Goal: Task Accomplishment & Management: Manage account settings

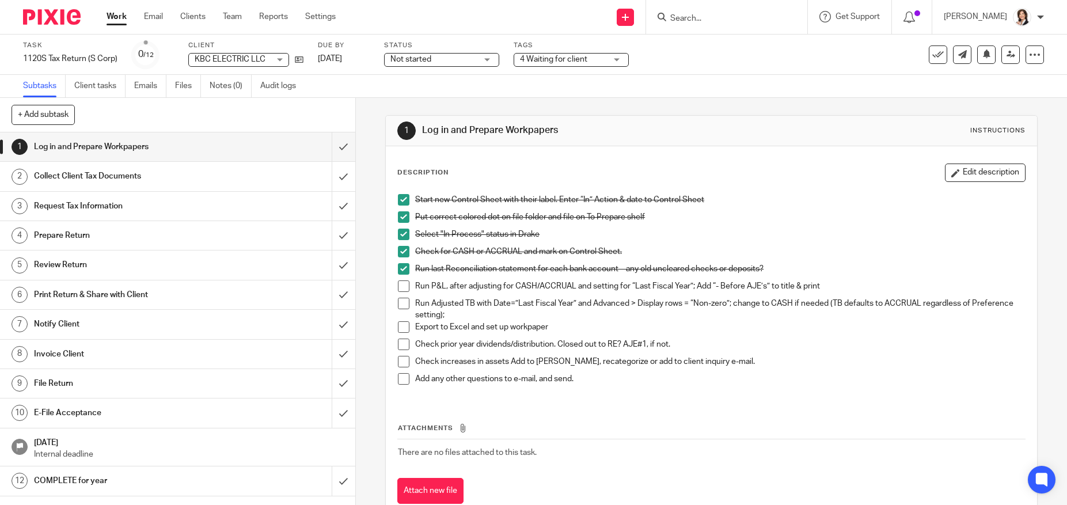
click at [405, 286] on span at bounding box center [404, 287] width 12 height 12
click at [401, 298] on span at bounding box center [404, 304] width 12 height 12
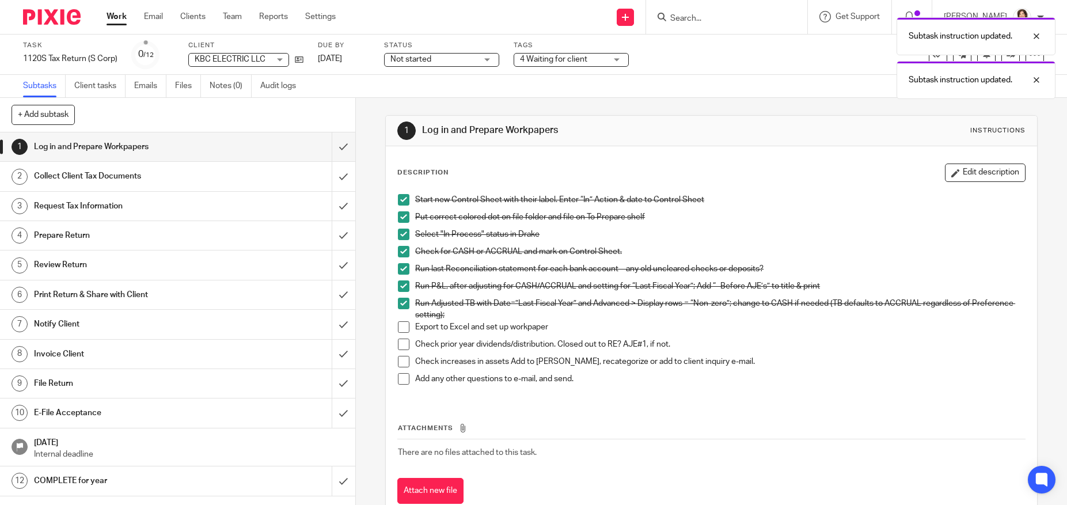
click at [400, 327] on span at bounding box center [404, 327] width 12 height 12
click at [399, 344] on span at bounding box center [404, 345] width 12 height 12
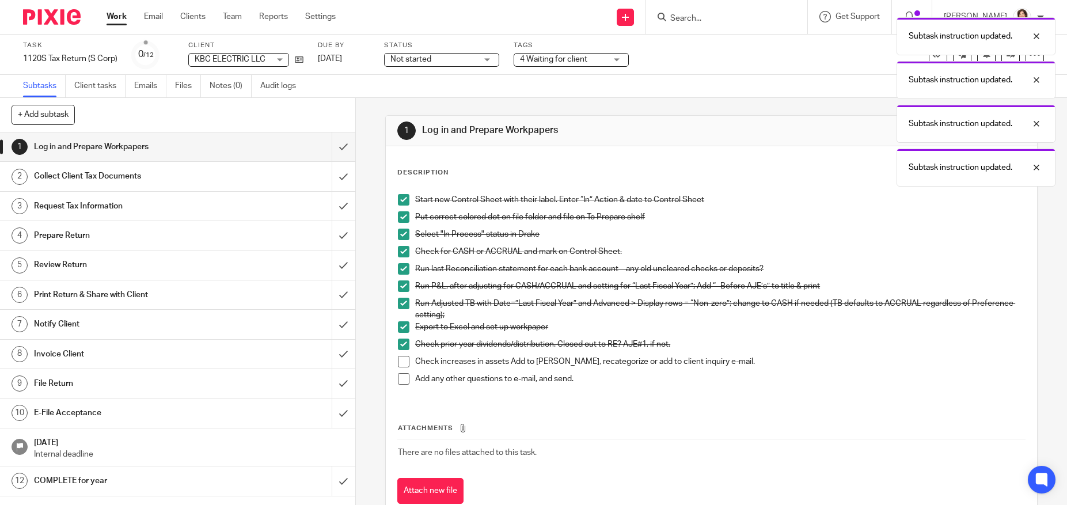
click at [399, 359] on span at bounding box center [404, 362] width 12 height 12
click at [400, 374] on span at bounding box center [404, 379] width 12 height 12
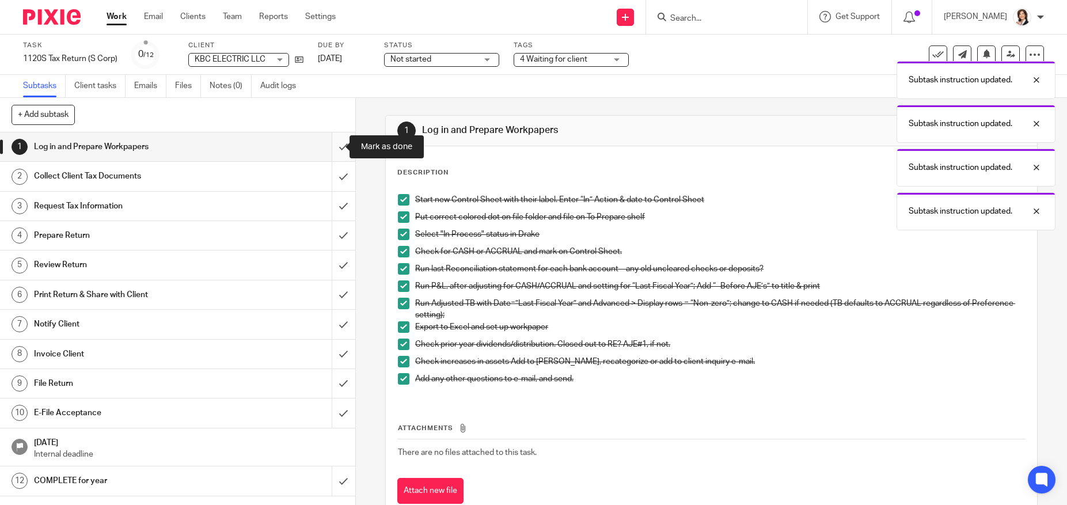
click at [332, 145] on input "submit" at bounding box center [177, 146] width 355 height 29
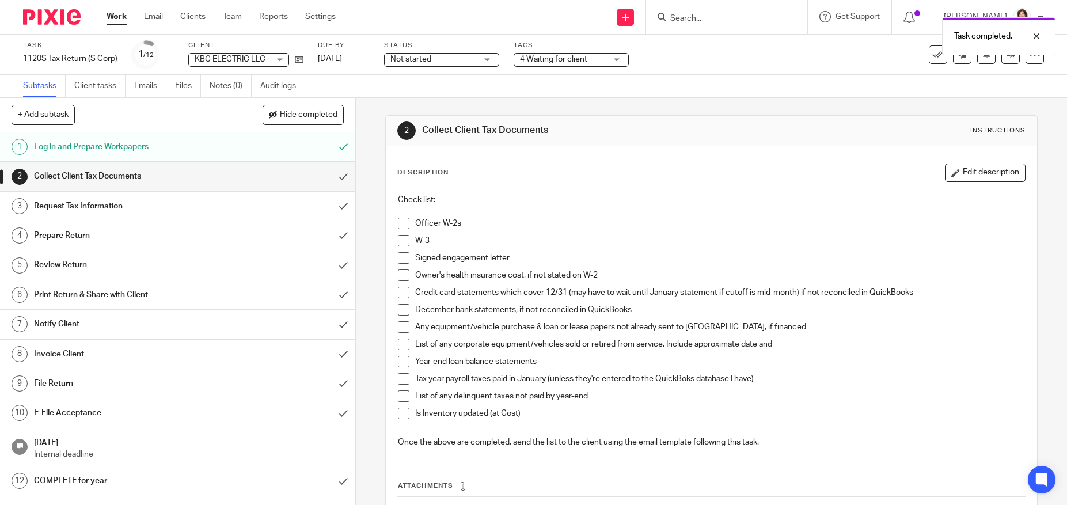
click at [401, 223] on span at bounding box center [404, 224] width 12 height 12
click at [401, 242] on span at bounding box center [404, 241] width 12 height 12
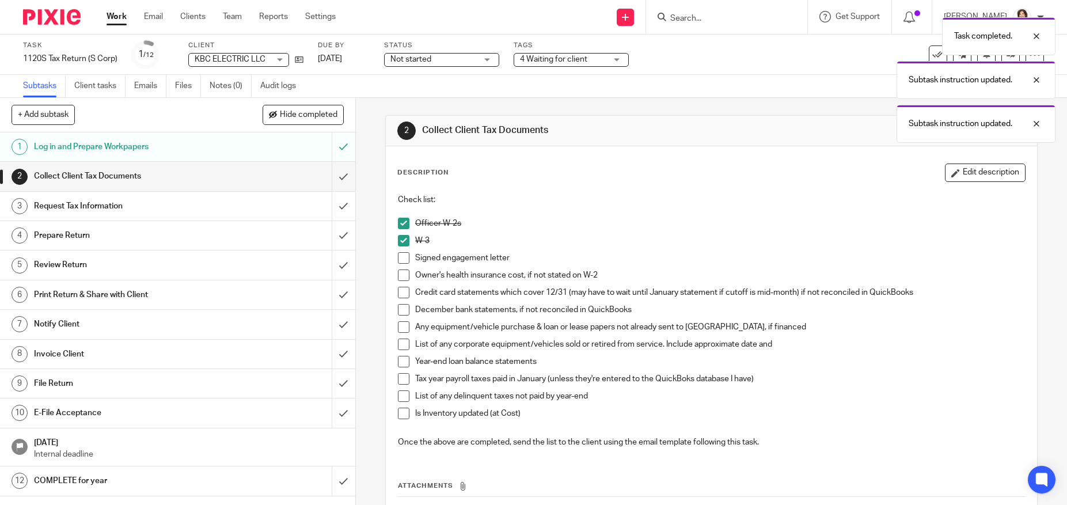
click at [627, 263] on p "Signed engagement letter" at bounding box center [719, 258] width 609 height 12
click at [958, 169] on button "Edit description" at bounding box center [985, 173] width 81 height 18
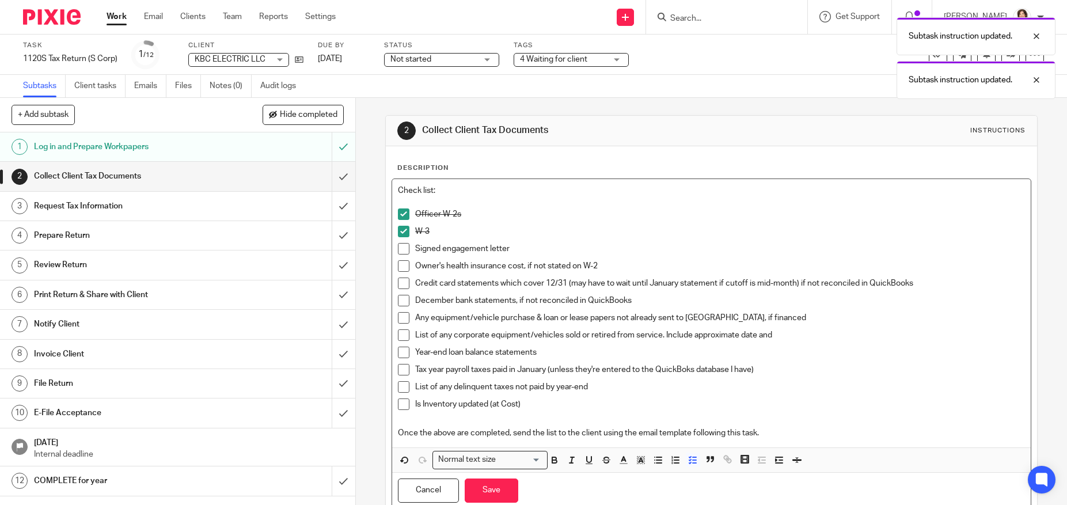
click at [640, 287] on p "Credit card statements which cover 12/31 (may have to wait until January statem…" at bounding box center [719, 284] width 609 height 12
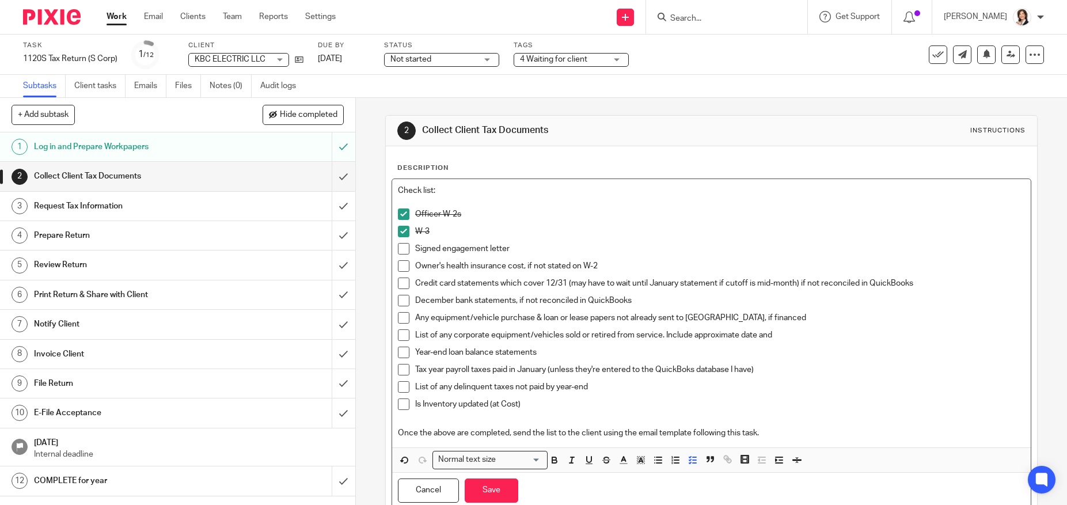
click at [610, 269] on p "Owner's health insurance cost, if not stated on W-2" at bounding box center [719, 266] width 609 height 12
drag, startPoint x: 610, startPoint y: 269, endPoint x: 404, endPoint y: 271, distance: 205.6
click at [404, 271] on li "Owner's health insurance cost, if not stated on W-2" at bounding box center [711, 268] width 627 height 17
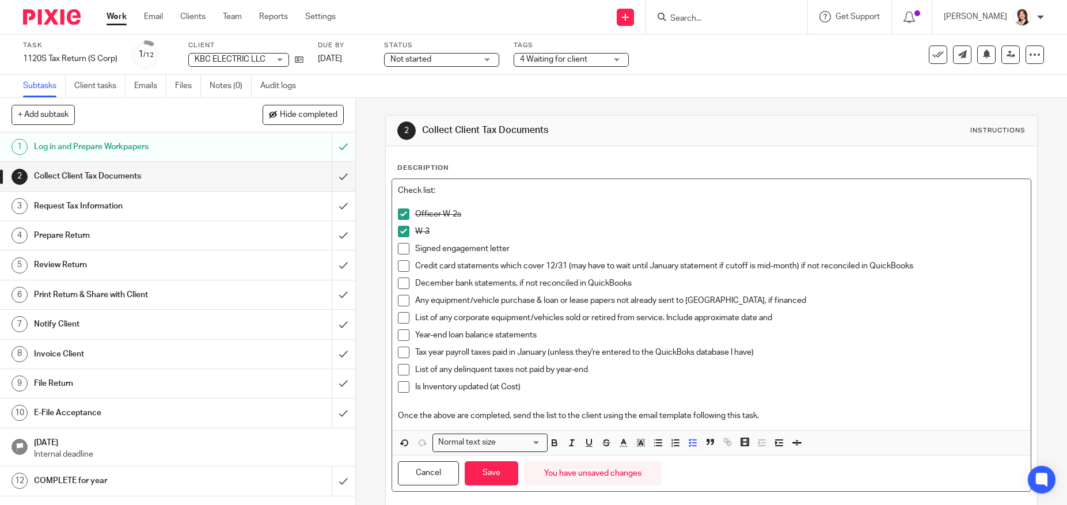
click at [971, 260] on p "Credit card statements which cover 12/31 (may have to wait until January statem…" at bounding box center [719, 266] width 609 height 12
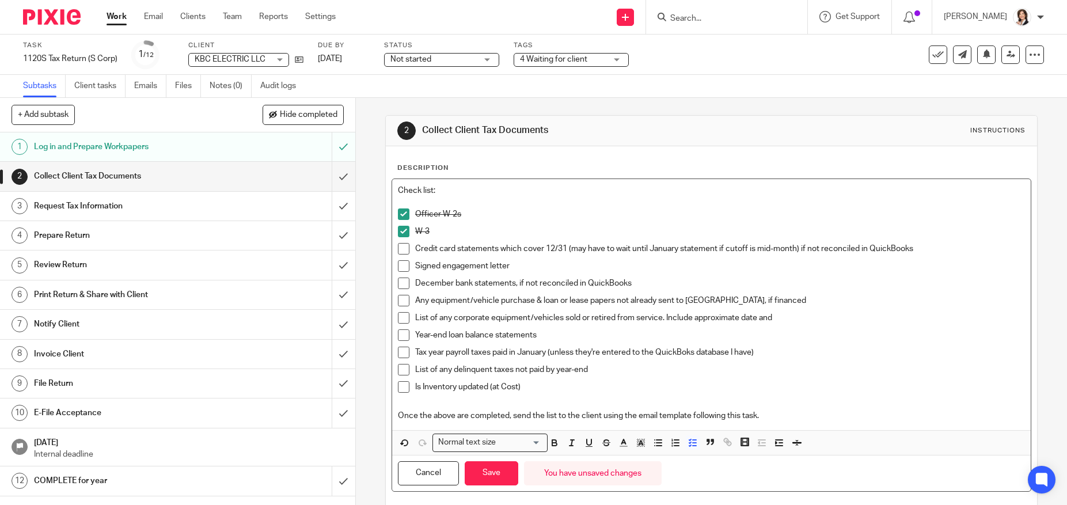
click at [696, 295] on p "Any equipment/vehicle purchase & loan or lease papers not already sent to us, i…" at bounding box center [719, 301] width 609 height 12
click at [564, 267] on p "Signed engagement letter" at bounding box center [719, 266] width 609 height 12
click at [862, 249] on p "Credit card statements which cover 12/31 (may have to wait until January statem…" at bounding box center [719, 249] width 609 height 12
click at [915, 248] on p "Credit card statements which cover 12/31 (may have to wait until January statem…" at bounding box center [719, 249] width 609 height 12
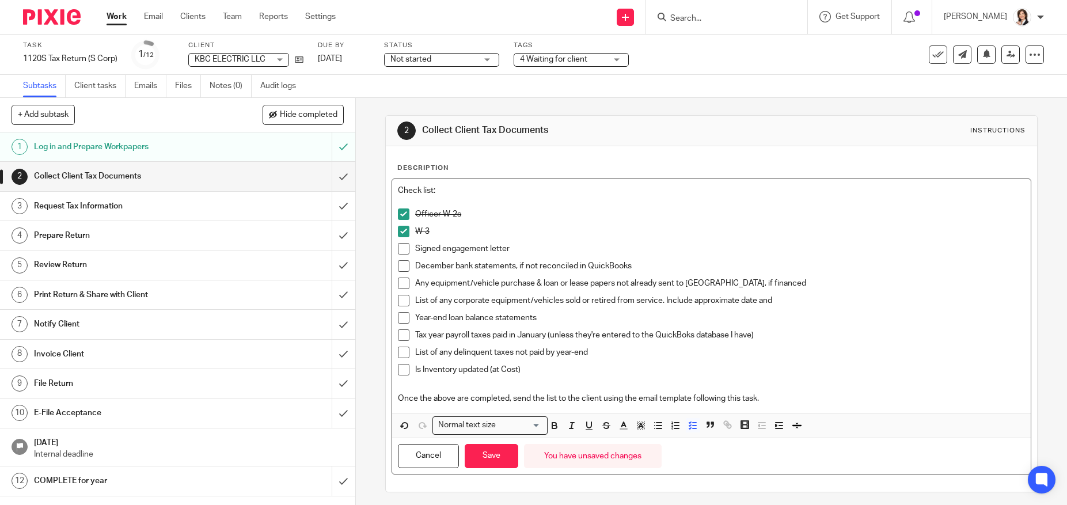
click at [401, 321] on span at bounding box center [404, 318] width 12 height 12
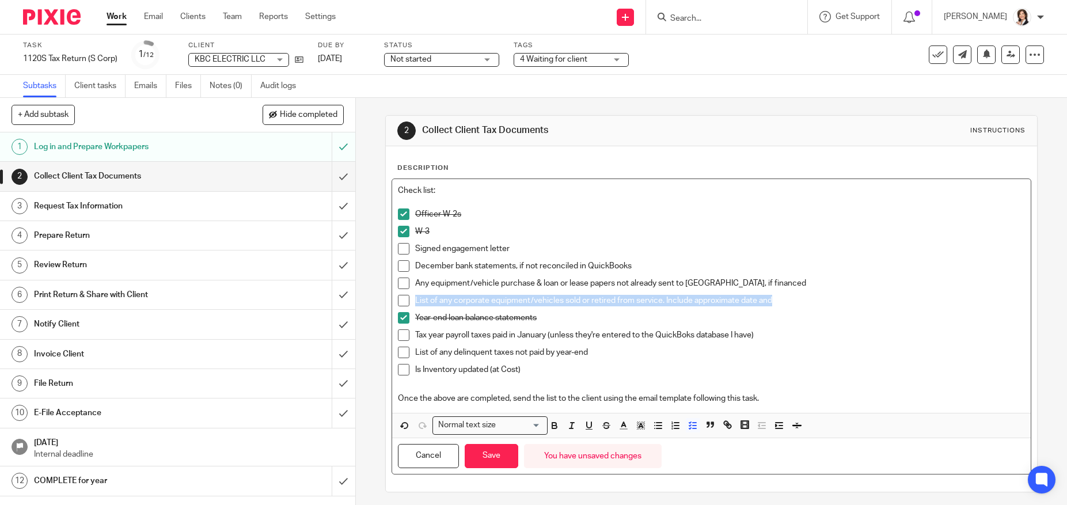
drag, startPoint x: 790, startPoint y: 298, endPoint x: 411, endPoint y: 308, distance: 378.6
click at [411, 308] on li "List of any corporate equipment/vehicles sold or retired from service. Include …" at bounding box center [711, 303] width 627 height 17
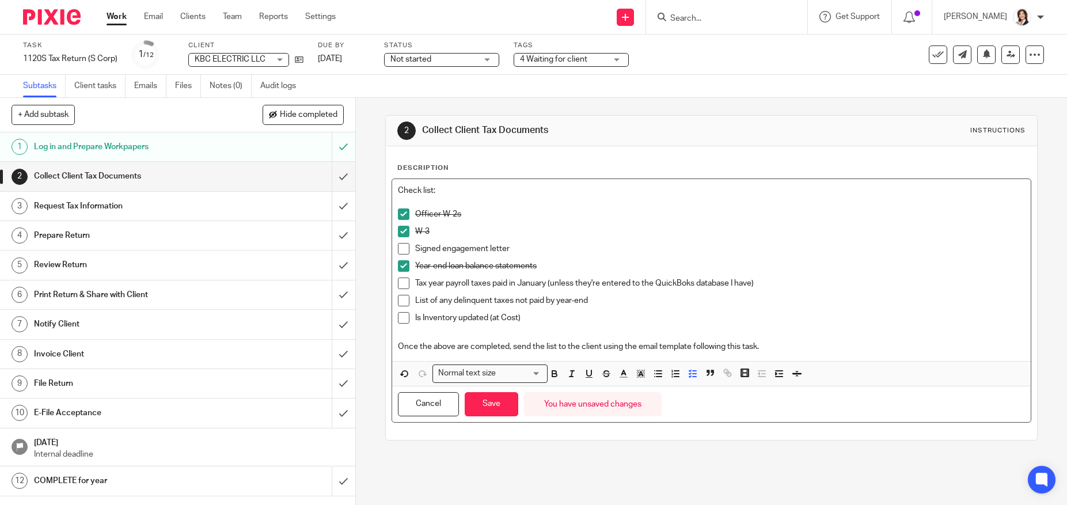
click at [403, 281] on span at bounding box center [404, 284] width 12 height 12
click at [400, 296] on span at bounding box center [404, 301] width 12 height 12
click at [401, 314] on span at bounding box center [404, 318] width 12 height 12
click at [488, 401] on button "Save" at bounding box center [492, 404] width 54 height 25
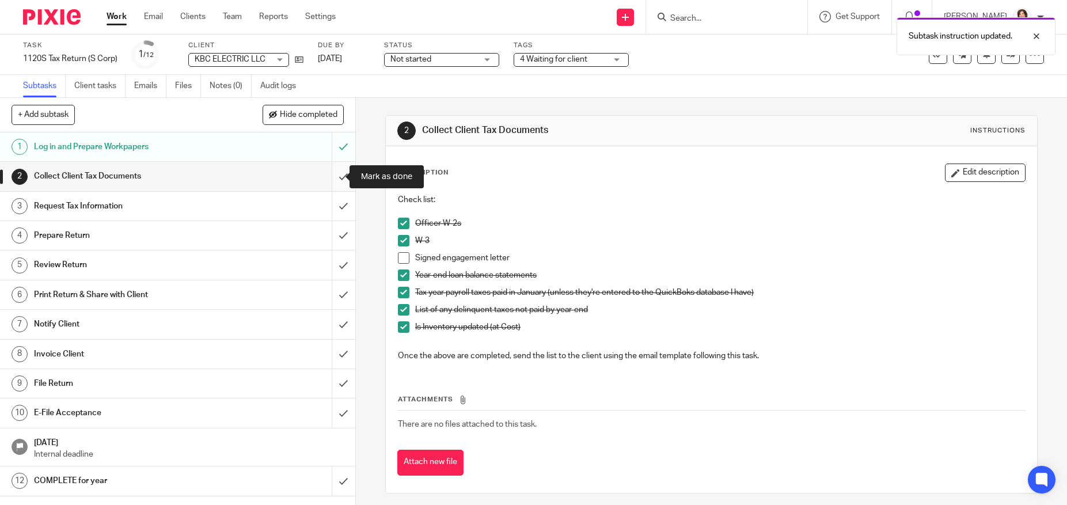
click at [333, 180] on input "submit" at bounding box center [177, 176] width 355 height 29
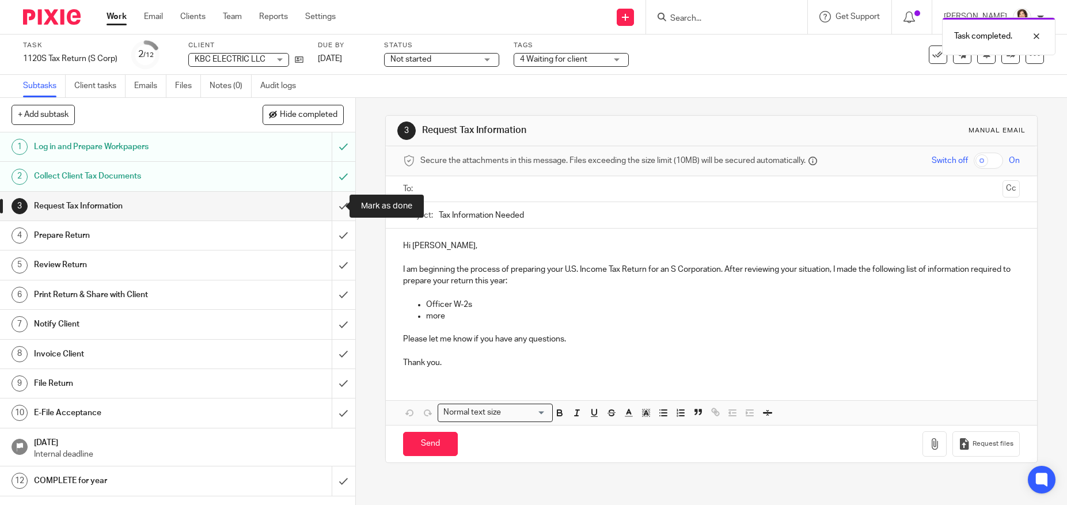
click at [332, 210] on input "submit" at bounding box center [177, 206] width 355 height 29
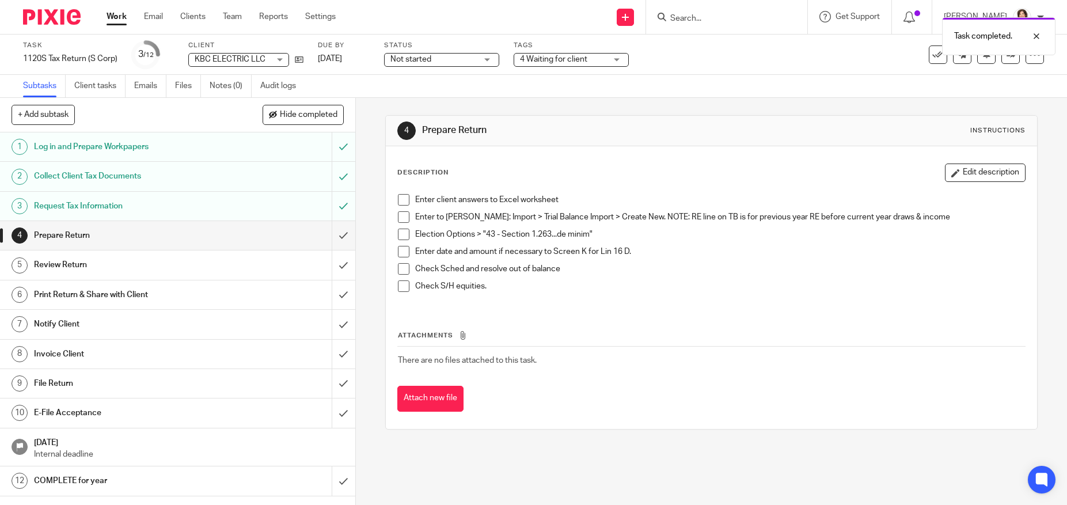
click at [401, 199] on span at bounding box center [404, 200] width 12 height 12
click at [403, 220] on span at bounding box center [404, 217] width 12 height 12
click at [402, 235] on span at bounding box center [404, 235] width 12 height 12
click at [404, 251] on span at bounding box center [404, 252] width 12 height 12
click at [400, 269] on span at bounding box center [404, 269] width 12 height 12
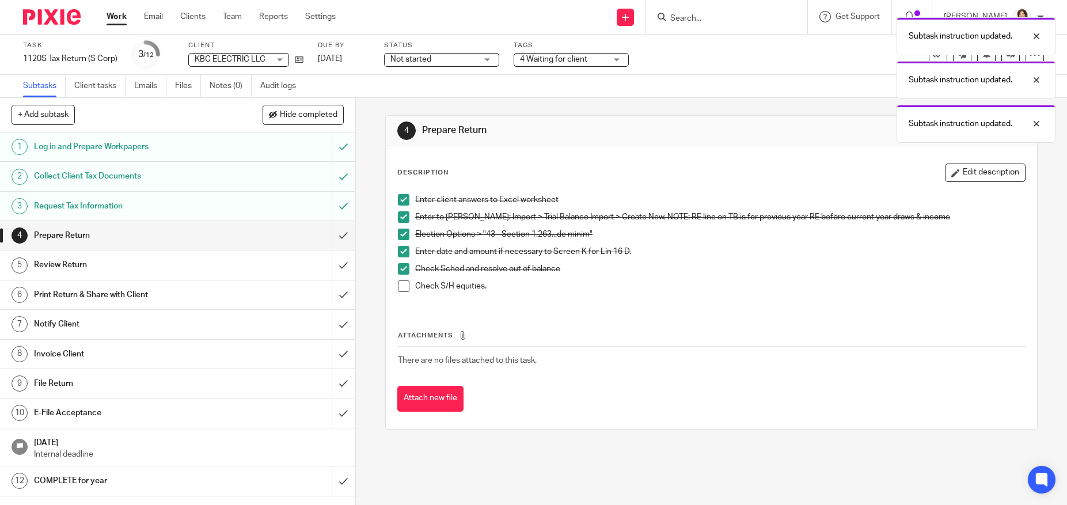
click at [400, 283] on span at bounding box center [404, 287] width 12 height 12
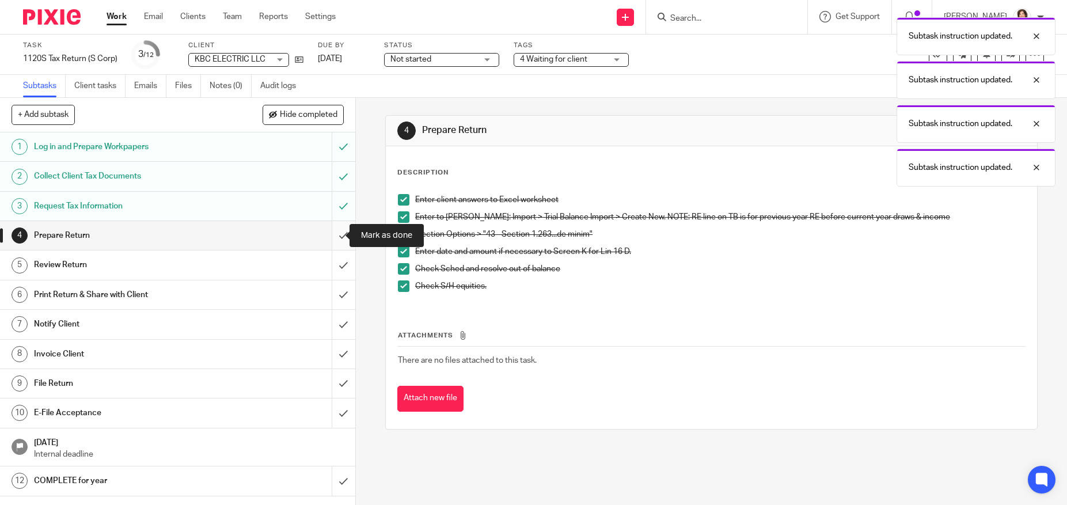
click at [335, 238] on input "submit" at bounding box center [177, 235] width 355 height 29
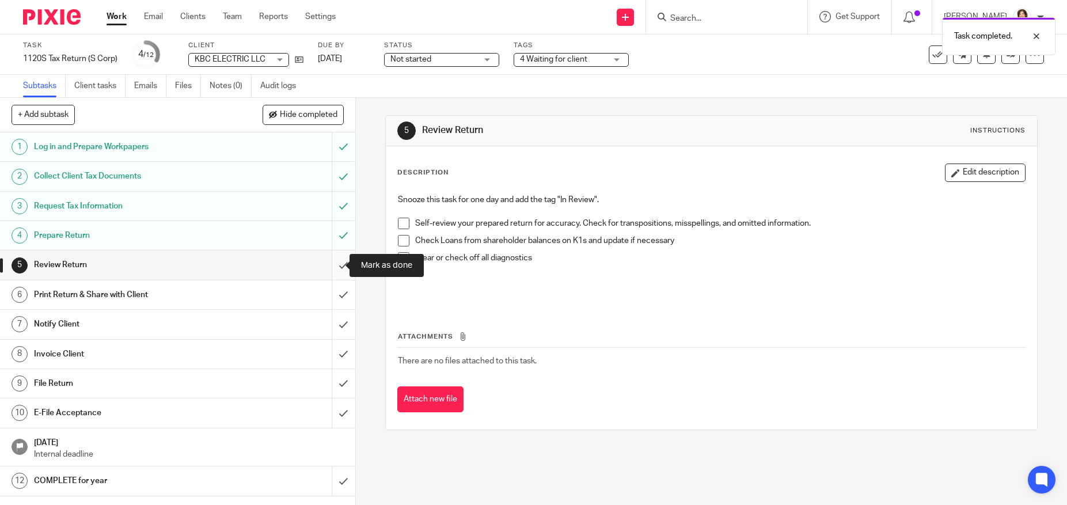
click at [328, 264] on input "submit" at bounding box center [177, 265] width 355 height 29
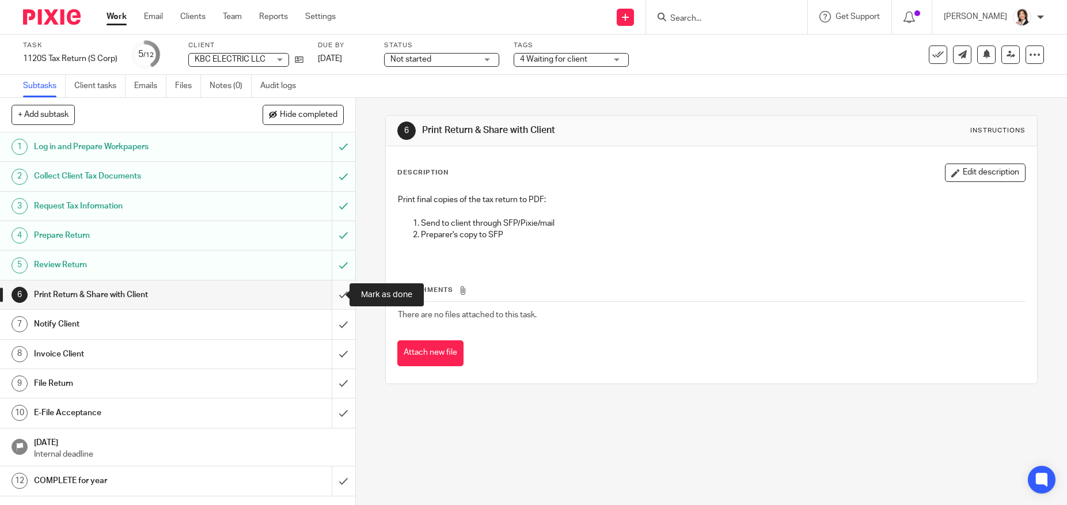
click at [339, 294] on input "submit" at bounding box center [177, 295] width 355 height 29
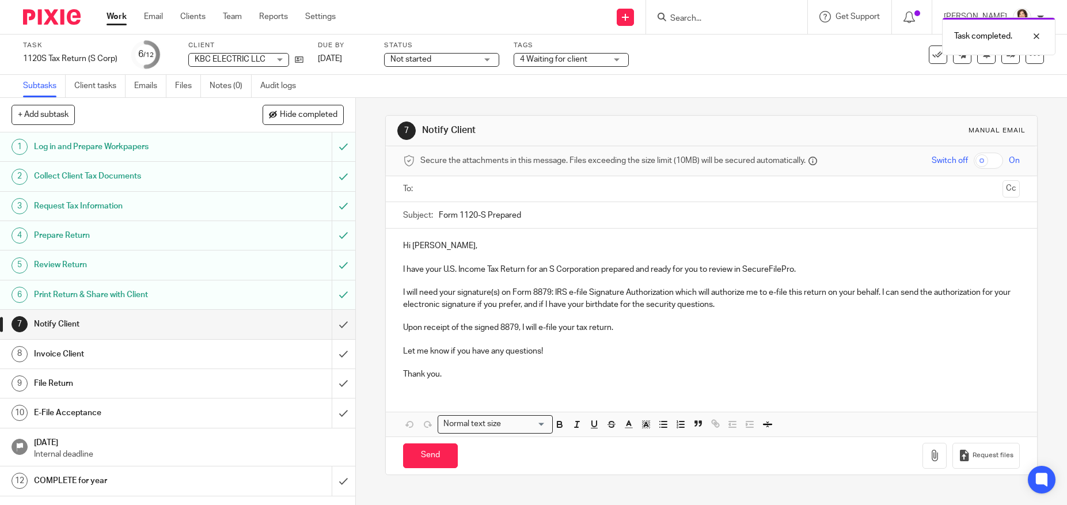
click at [451, 183] on input "text" at bounding box center [711, 189] width 573 height 13
click at [531, 190] on input "text" at bounding box center [759, 190] width 477 height 22
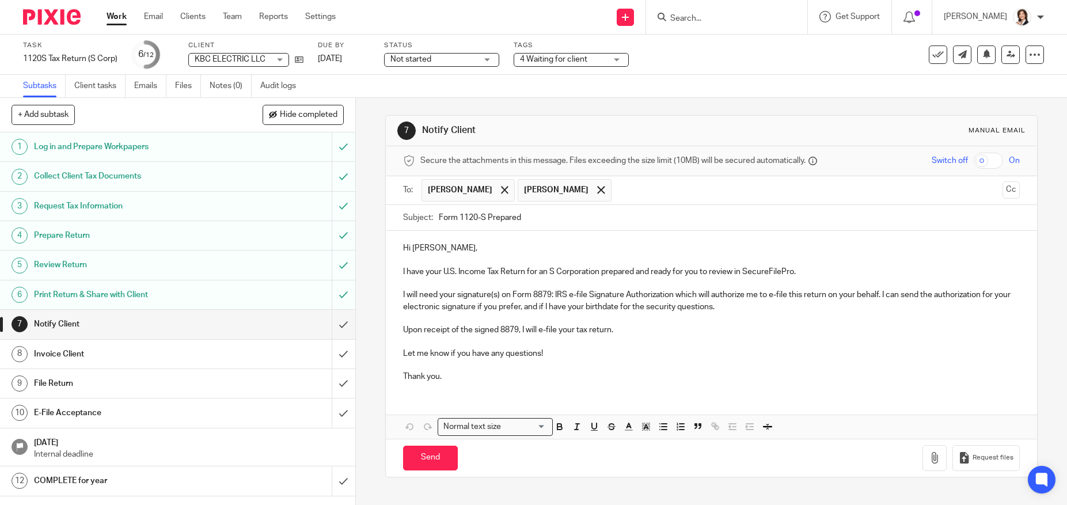
click at [433, 249] on p "Hi Cassie," at bounding box center [711, 248] width 616 height 12
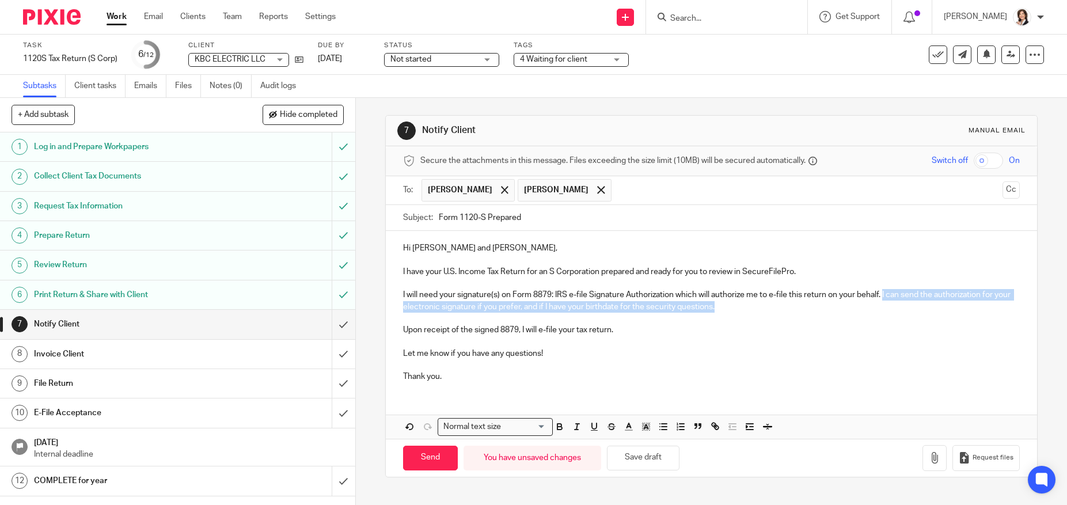
drag, startPoint x: 884, startPoint y: 297, endPoint x: 890, endPoint y: 305, distance: 10.6
click at [890, 305] on p "I will need your signature(s) on Form 8879: IRS e-file Signature Authorization …" at bounding box center [711, 301] width 616 height 24
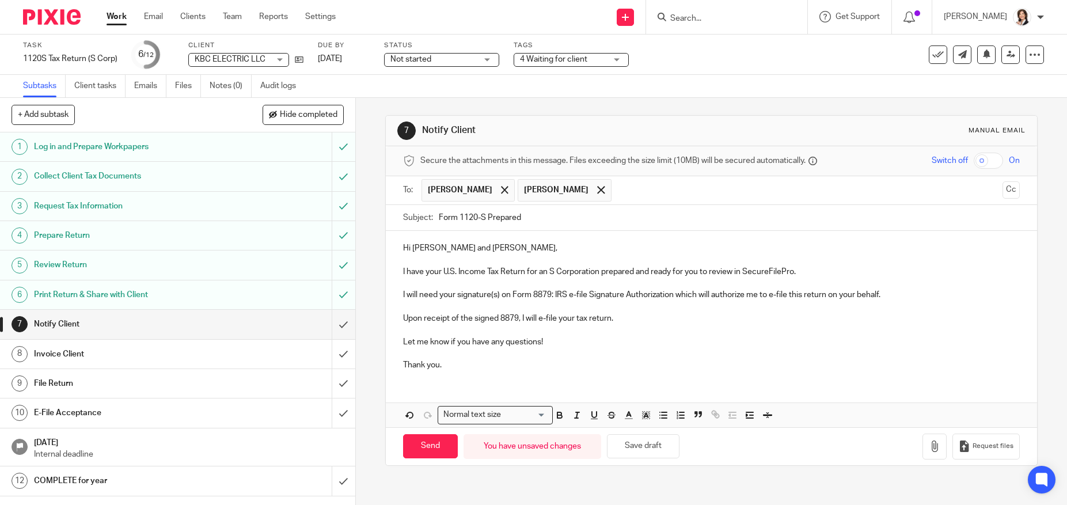
click at [517, 321] on p "Upon receipt of the signed 8879, I will e-file your tax return." at bounding box center [711, 319] width 616 height 12
click at [434, 448] on input "Send" at bounding box center [430, 446] width 55 height 25
type input "Sent"
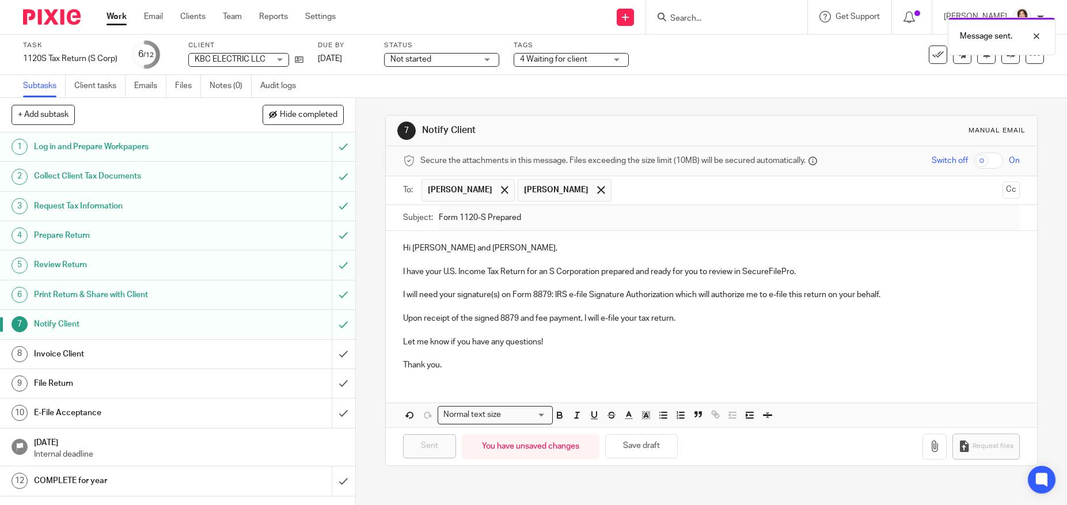
click at [621, 60] on div "4 Waiting for client" at bounding box center [571, 60] width 115 height 14
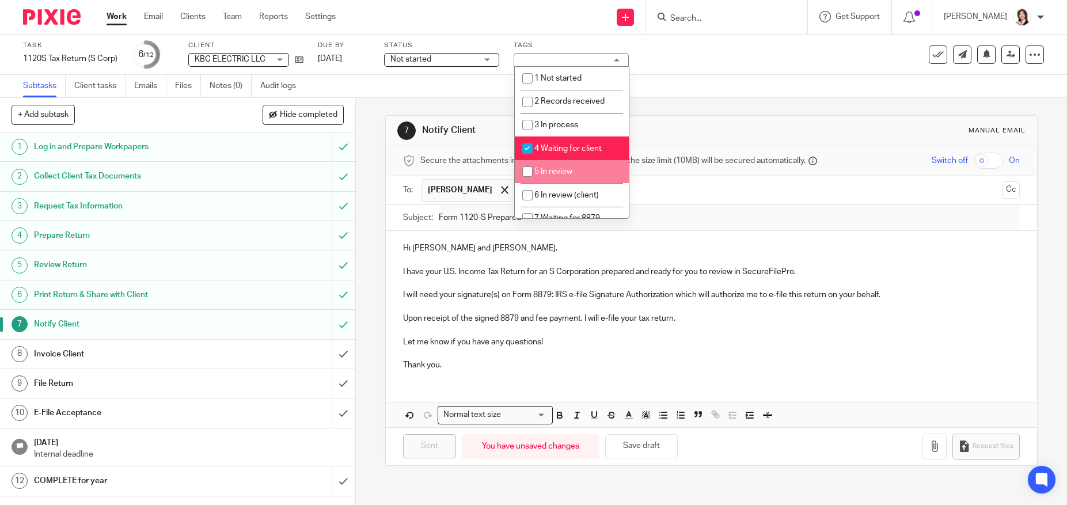
scroll to position [58, 0]
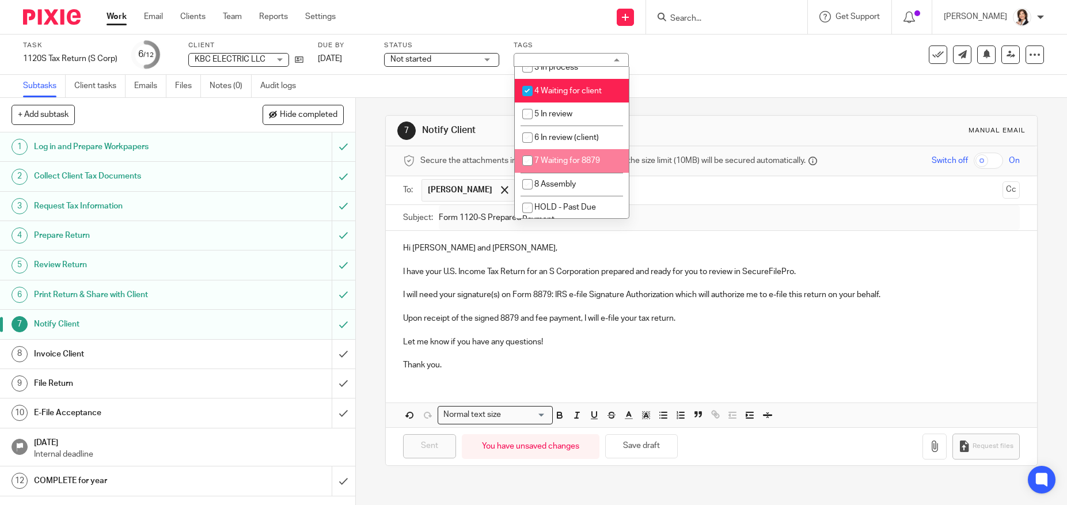
click at [527, 162] on input "checkbox" at bounding box center [528, 161] width 22 height 22
checkbox input "true"
click at [526, 85] on input "checkbox" at bounding box center [528, 91] width 22 height 22
checkbox input "false"
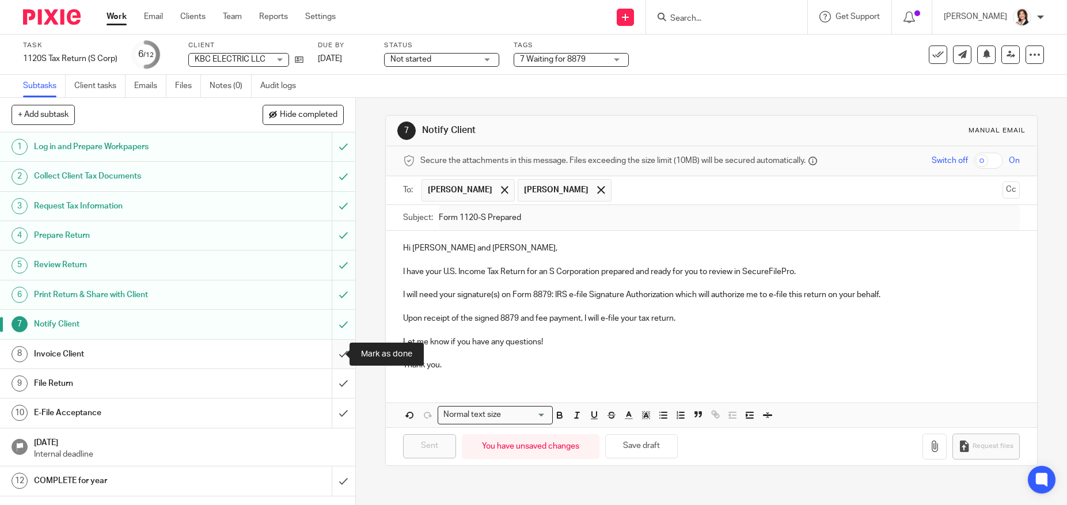
click at [333, 350] on input "submit" at bounding box center [177, 354] width 355 height 29
